Goal: Task Accomplishment & Management: Manage account settings

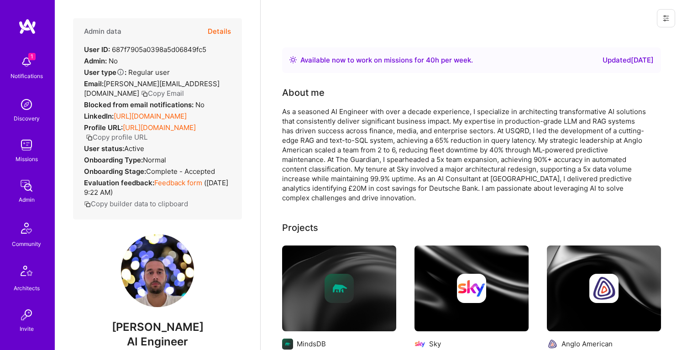
click at [224, 32] on button "Details" at bounding box center [219, 31] width 23 height 26
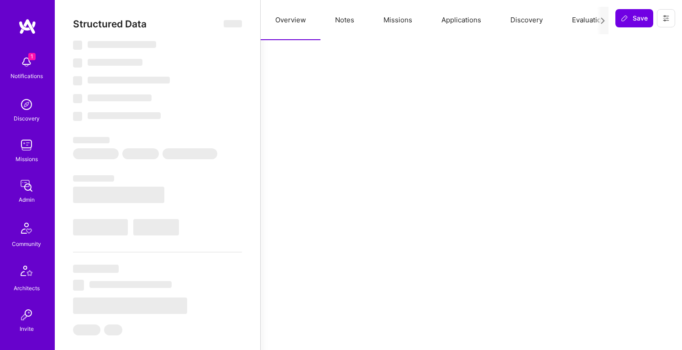
select select "Right Now"
select select "5"
select select "4"
select select "6"
select select "7"
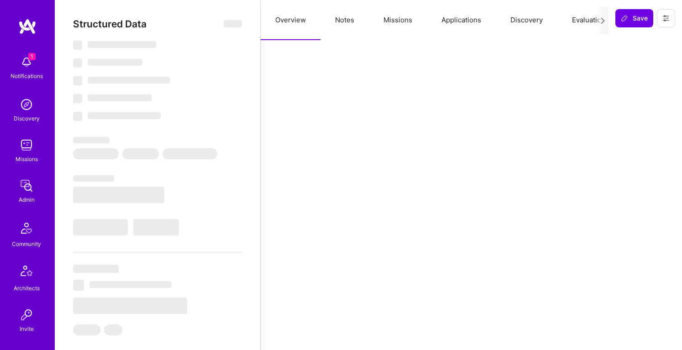
select select "GB"
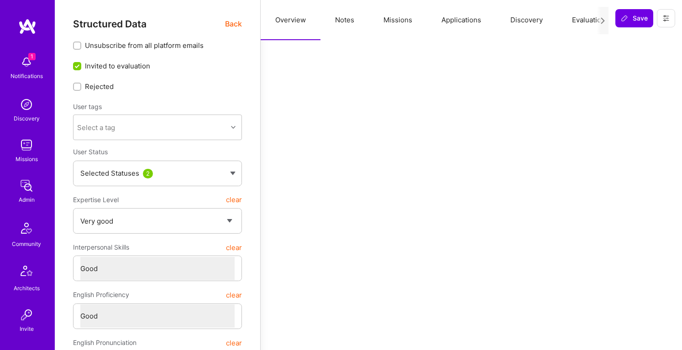
click at [346, 17] on button "Notes" at bounding box center [345, 20] width 48 height 40
type textarea "x"
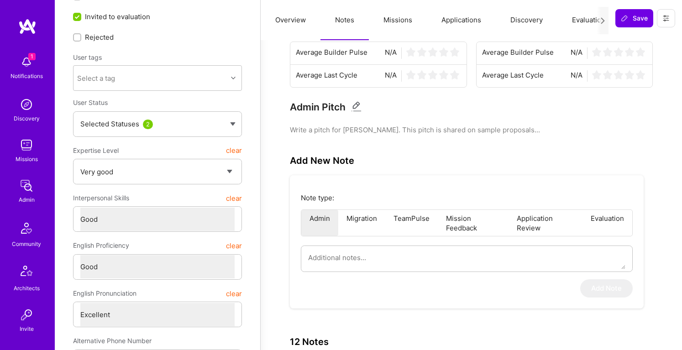
scroll to position [63, 0]
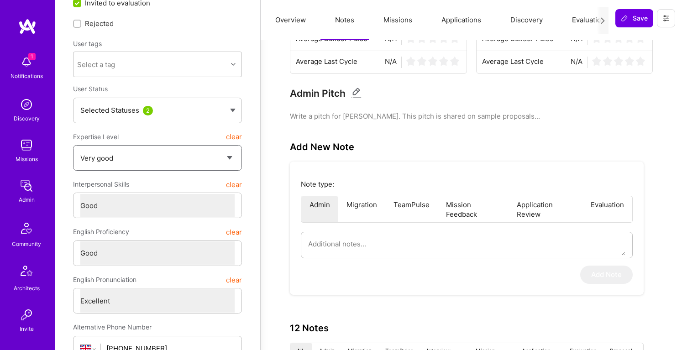
click at [204, 162] on select "Select a Rating Unqualified Junior Adequate Good Very good Superstar" at bounding box center [157, 158] width 154 height 23
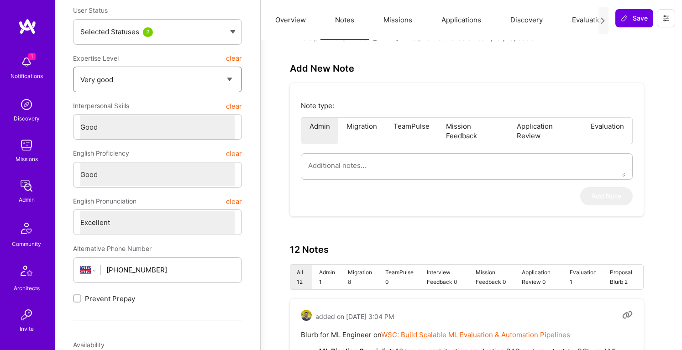
scroll to position [27, 0]
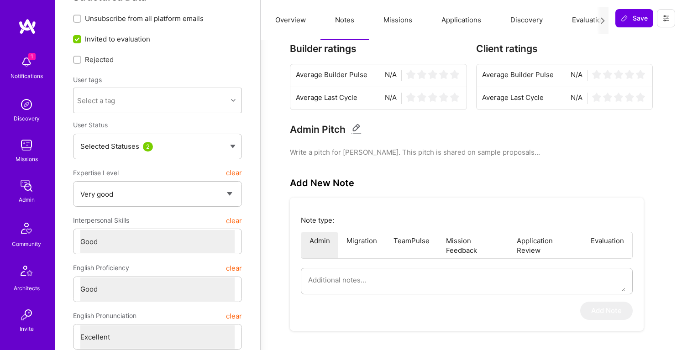
click at [351, 21] on button "Notes" at bounding box center [345, 20] width 48 height 40
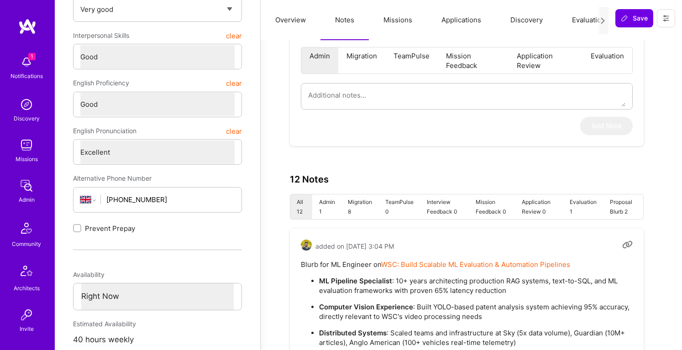
scroll to position [0, 0]
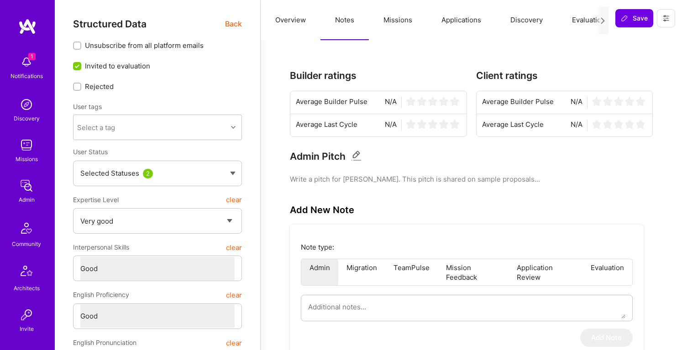
click at [404, 18] on button "Missions" at bounding box center [398, 20] width 58 height 40
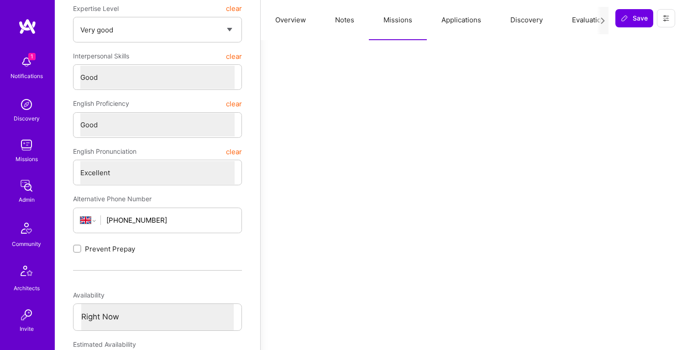
scroll to position [295, 0]
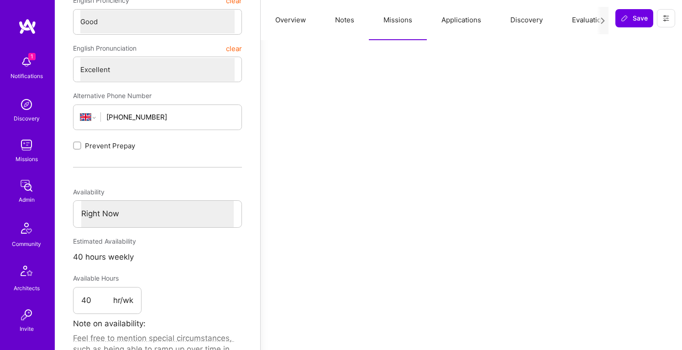
click at [465, 26] on button "Applications" at bounding box center [461, 20] width 69 height 40
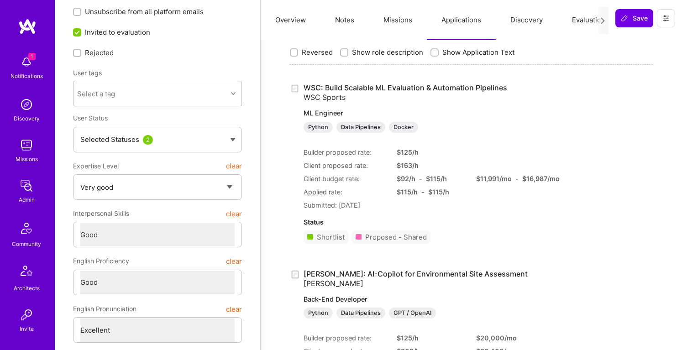
scroll to position [0, 0]
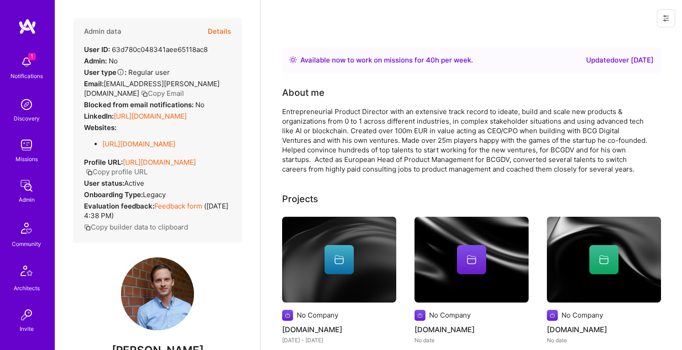
click at [223, 30] on button "Details" at bounding box center [219, 31] width 23 height 26
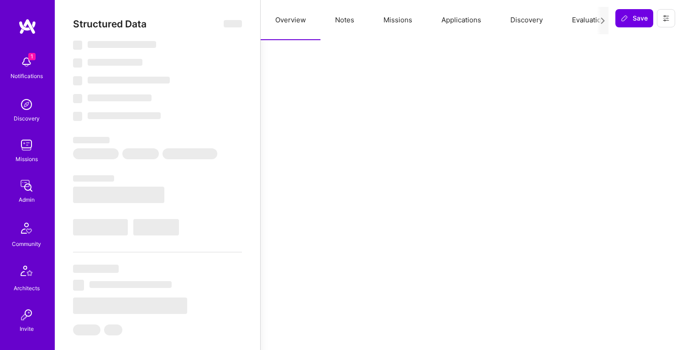
click at [346, 24] on button "Notes" at bounding box center [345, 20] width 48 height 40
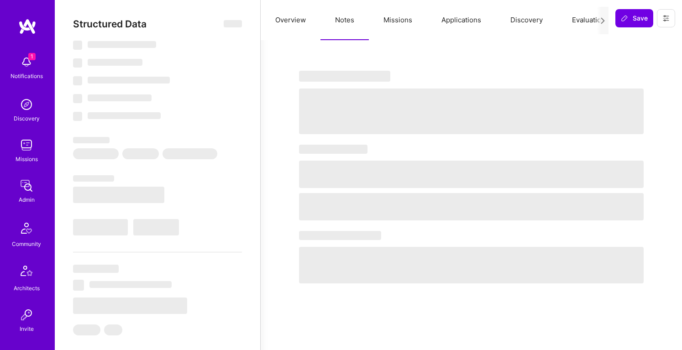
select select "Right Now"
select select "5"
select select "4"
select select "7"
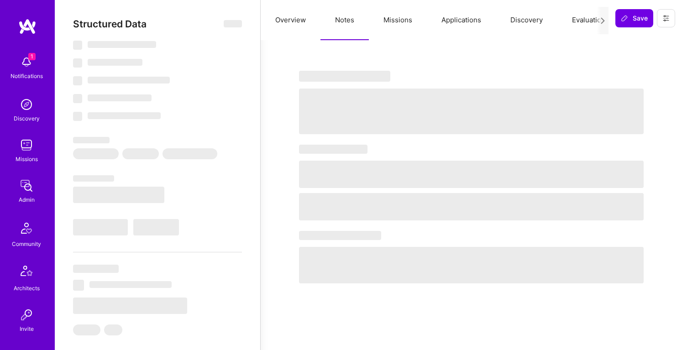
select select "DE"
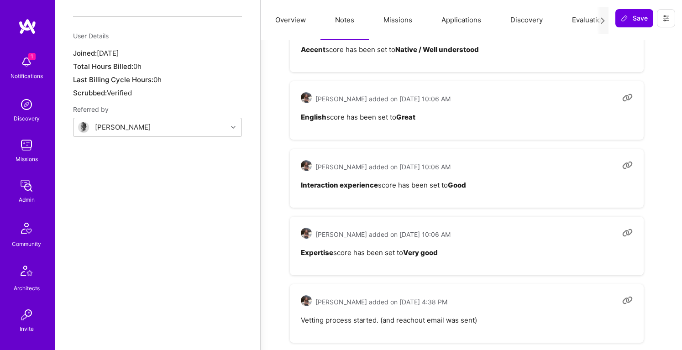
scroll to position [740, 0]
